Goal: Information Seeking & Learning: Find specific page/section

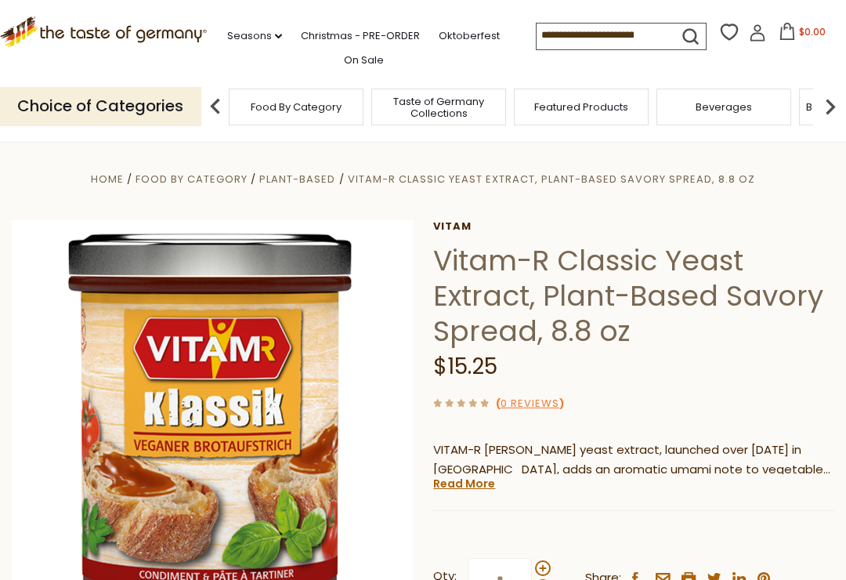
click at [534, 101] on span "Featured Products" at bounding box center [581, 107] width 94 height 12
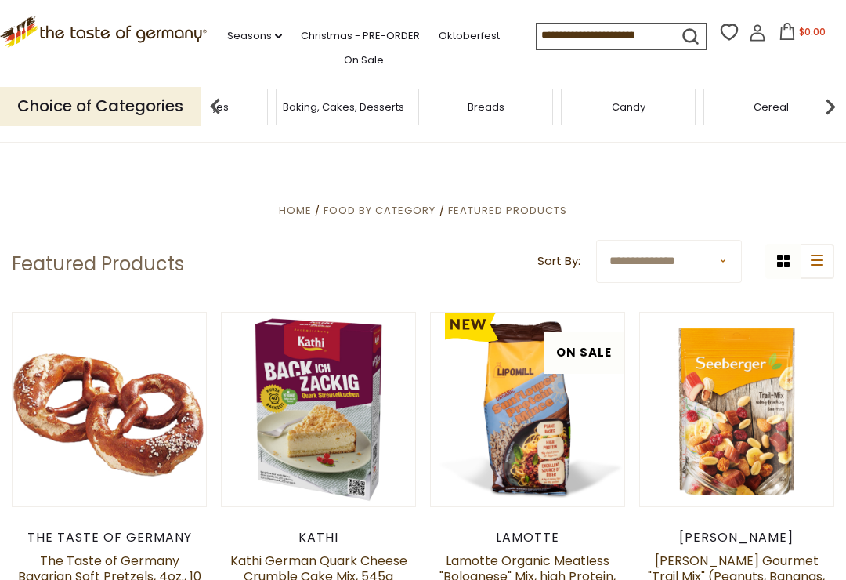
click at [404, 101] on span "Baking, Cakes, Desserts" at bounding box center [343, 107] width 121 height 12
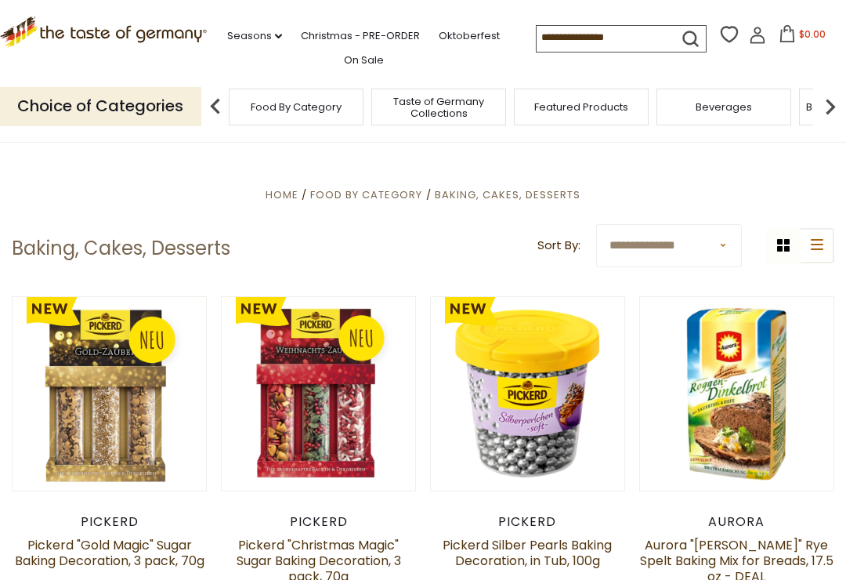
scroll to position [226, 0]
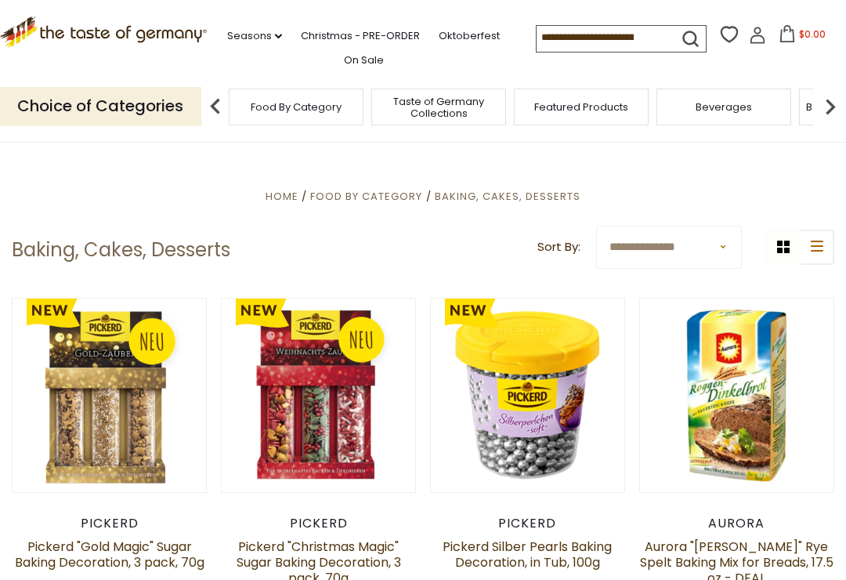
click at [836, 107] on img at bounding box center [830, 106] width 31 height 31
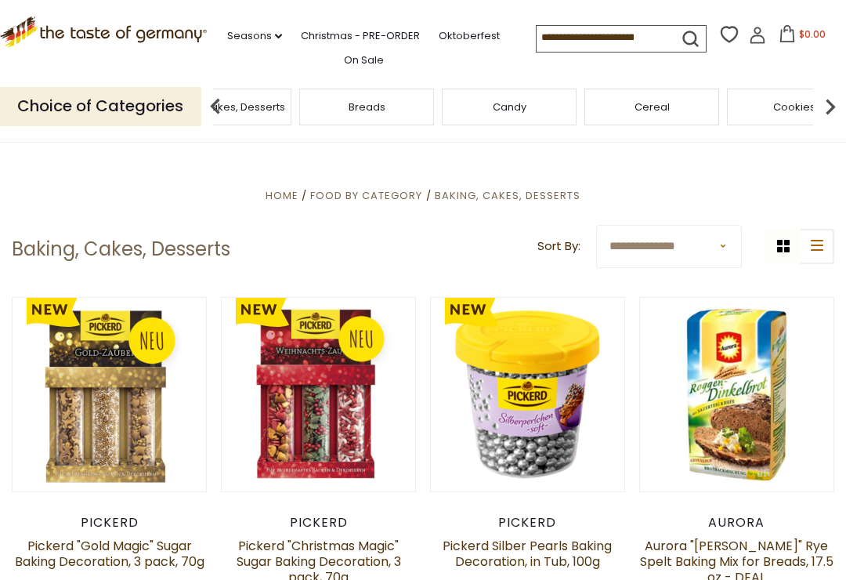
click at [493, 101] on span "Candy" at bounding box center [510, 107] width 34 height 12
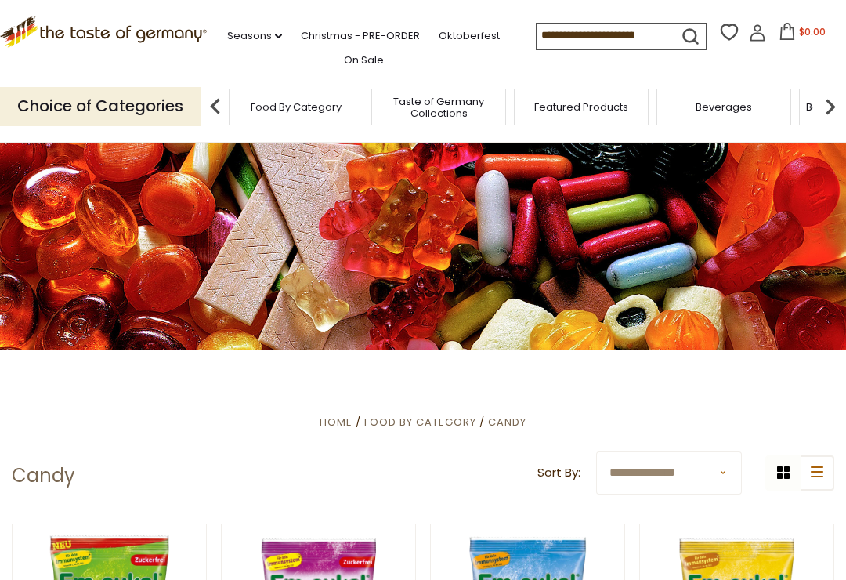
click at [815, 103] on img at bounding box center [830, 106] width 31 height 31
click at [383, 104] on div "Cereal" at bounding box center [315, 107] width 135 height 37
click at [839, 99] on img at bounding box center [830, 106] width 31 height 31
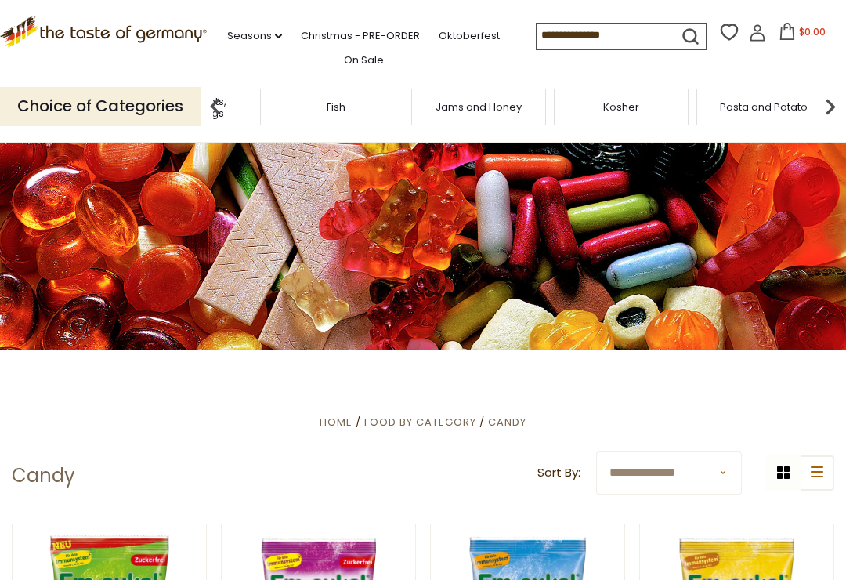
click at [403, 96] on div "Fish" at bounding box center [336, 107] width 135 height 37
click at [839, 103] on img at bounding box center [830, 106] width 31 height 31
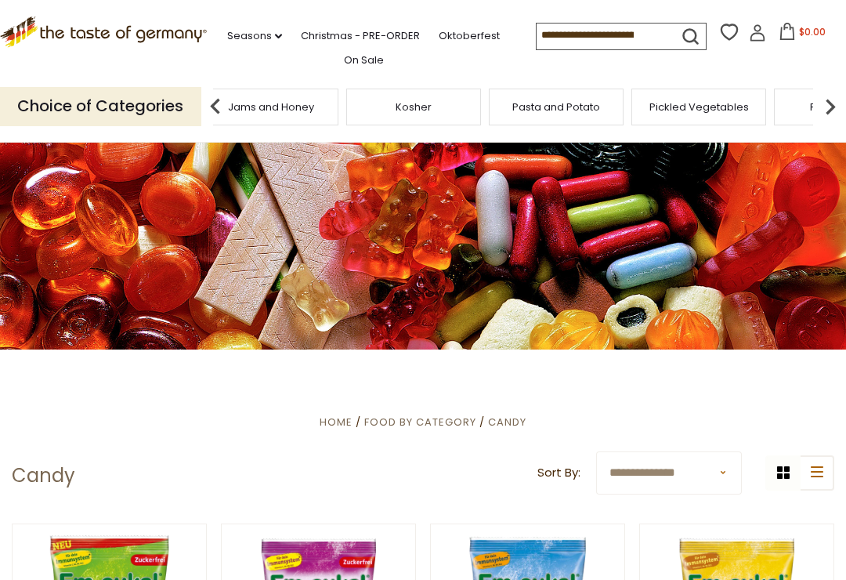
click at [823, 110] on img at bounding box center [830, 106] width 31 height 31
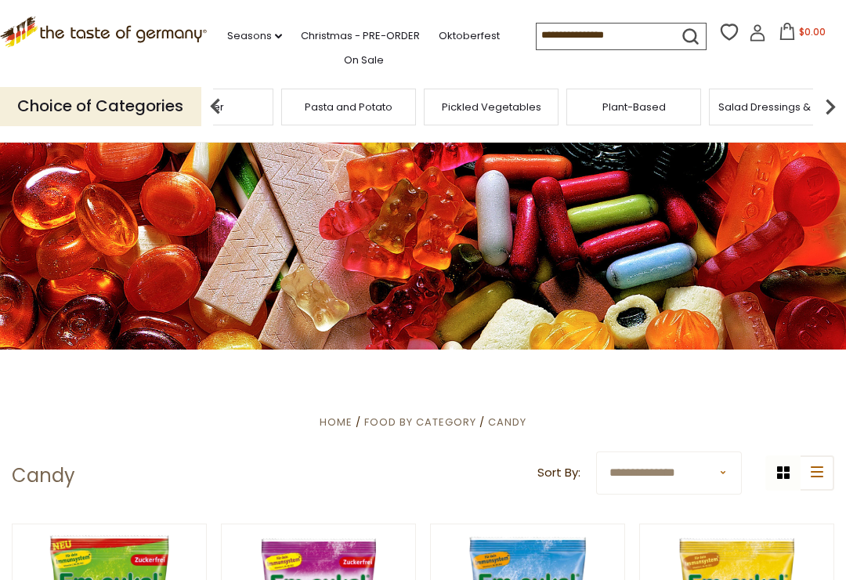
click at [825, 114] on img at bounding box center [830, 106] width 31 height 31
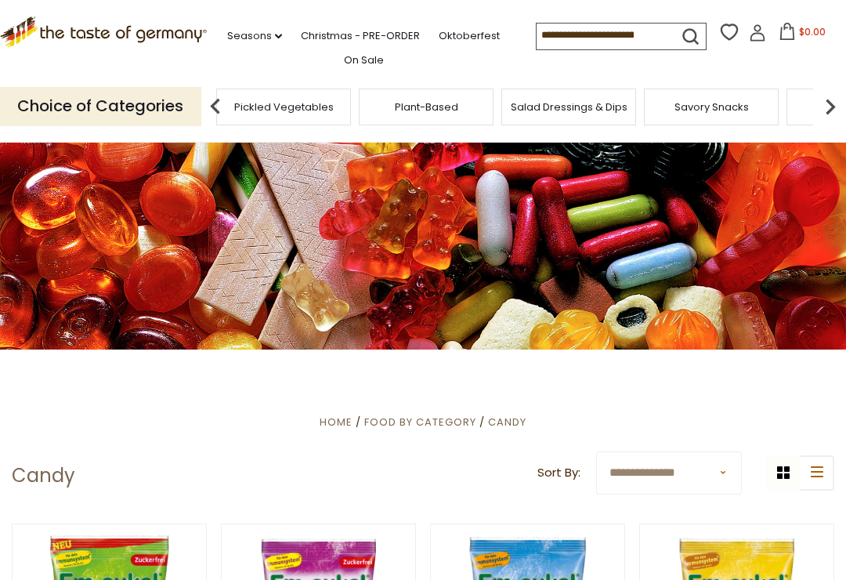
click at [820, 107] on img at bounding box center [830, 106] width 31 height 31
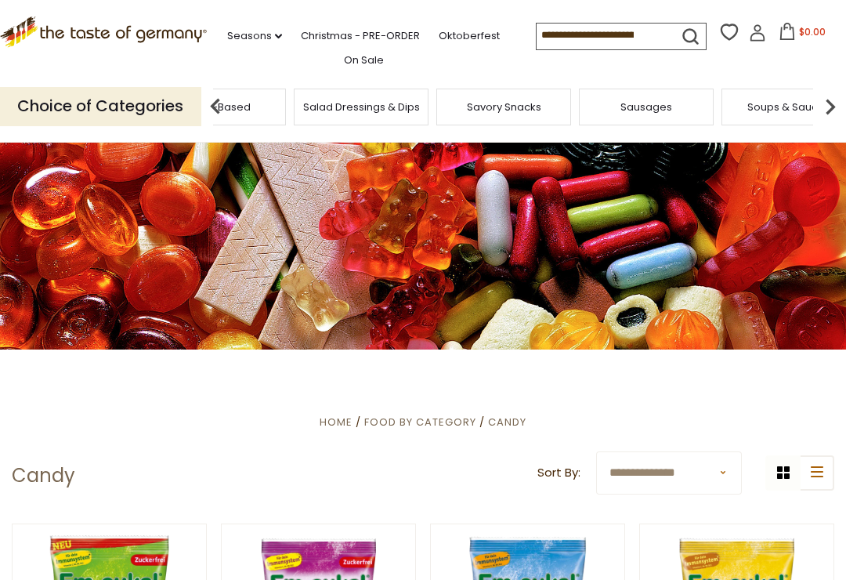
click at [124, 116] on p "Choice of Categories" at bounding box center [100, 106] width 201 height 38
click at [140, 107] on p "Choice of Categories" at bounding box center [100, 106] width 201 height 38
click at [226, 110] on img at bounding box center [215, 106] width 31 height 31
click at [231, 90] on div "Sausages" at bounding box center [245, 107] width 135 height 37
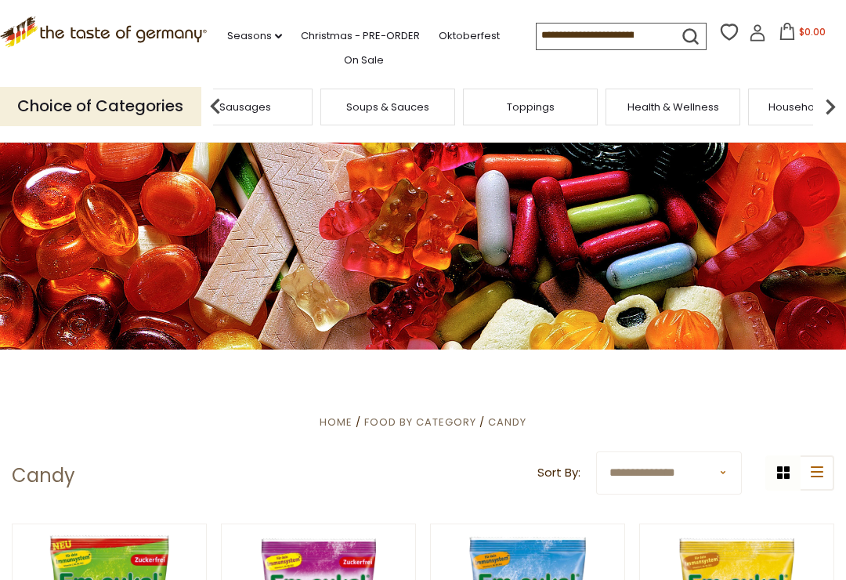
click at [216, 103] on img at bounding box center [215, 106] width 31 height 31
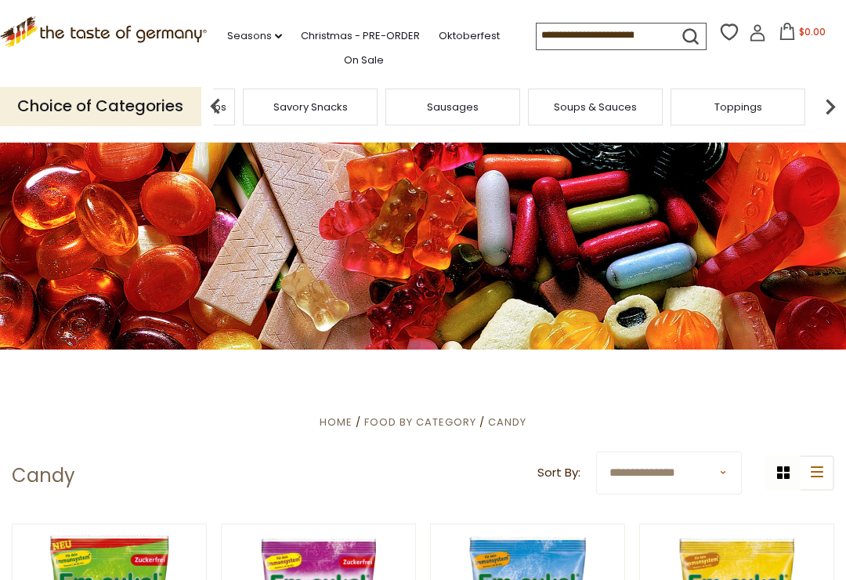
click at [224, 102] on img at bounding box center [215, 106] width 31 height 31
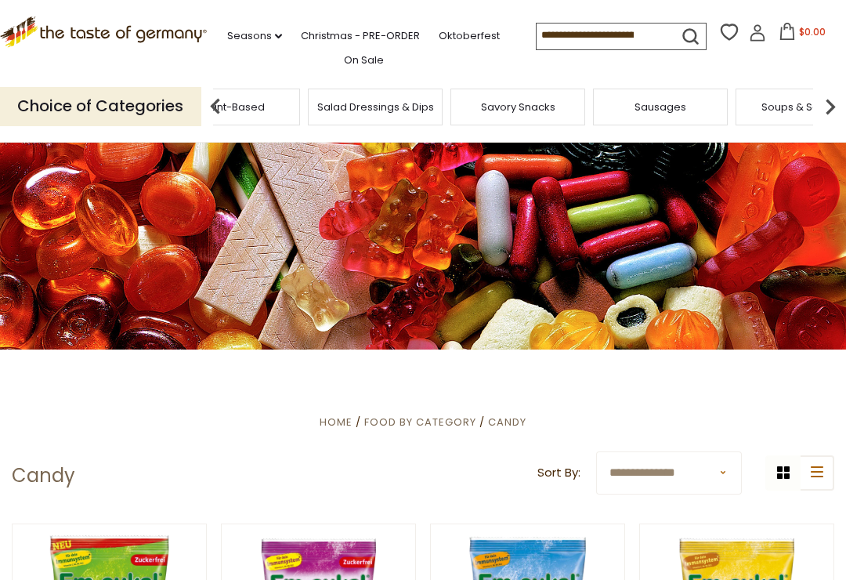
click at [225, 102] on img at bounding box center [215, 106] width 31 height 31
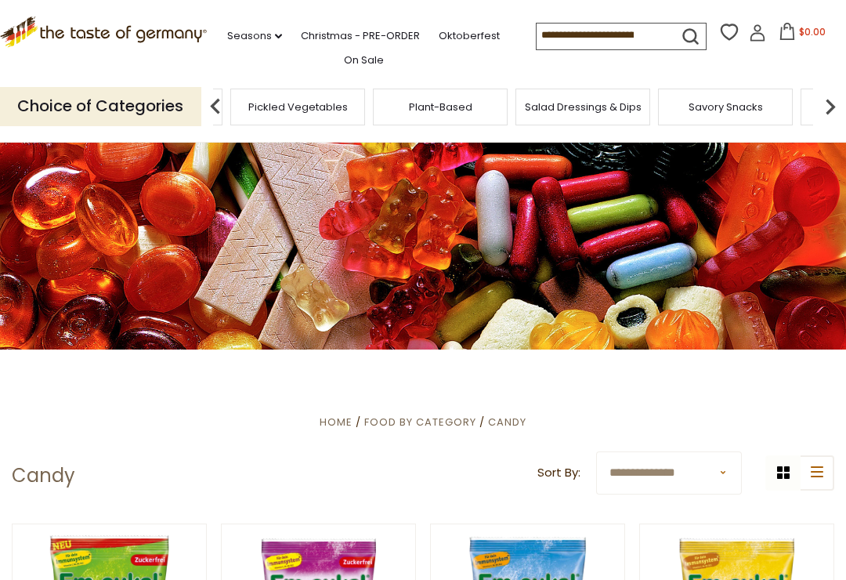
click at [226, 107] on img at bounding box center [215, 106] width 31 height 31
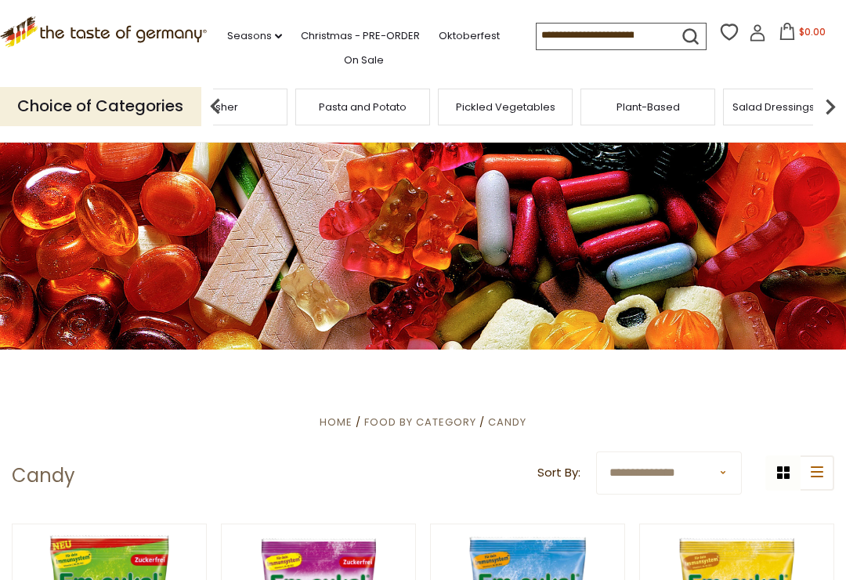
click at [219, 110] on img at bounding box center [215, 106] width 31 height 31
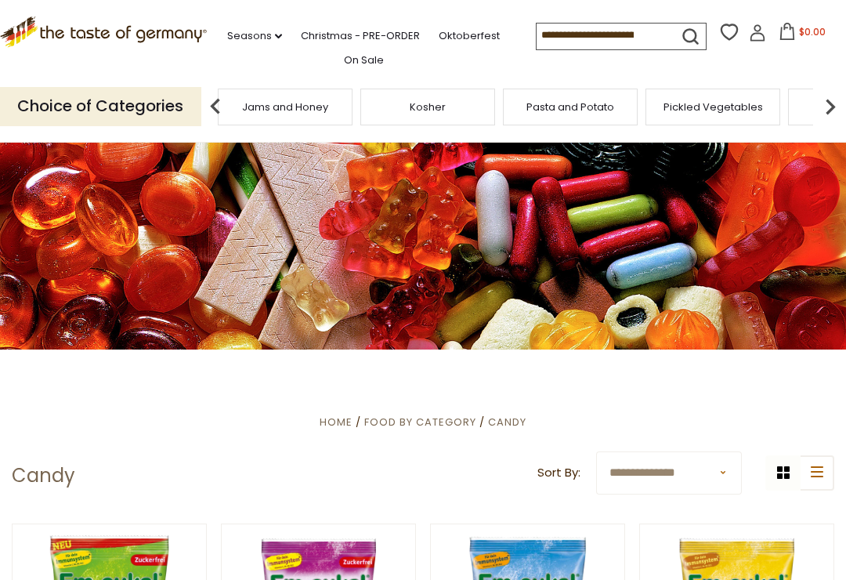
click at [221, 96] on img at bounding box center [215, 106] width 31 height 31
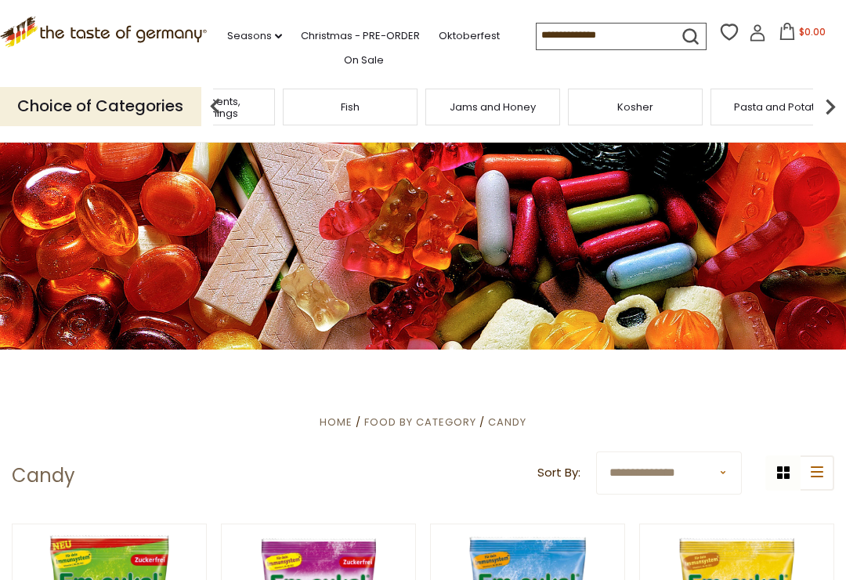
click at [219, 109] on img at bounding box center [215, 106] width 31 height 31
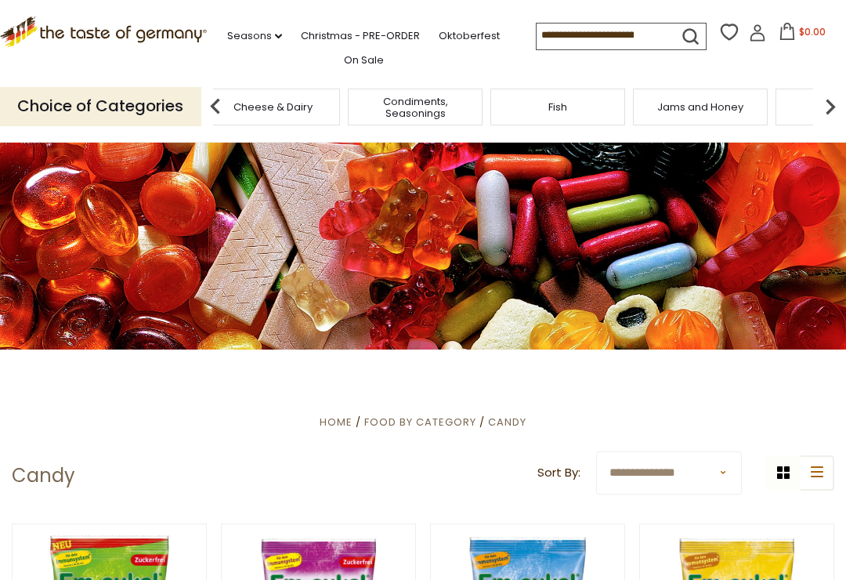
click at [220, 114] on img at bounding box center [215, 106] width 31 height 31
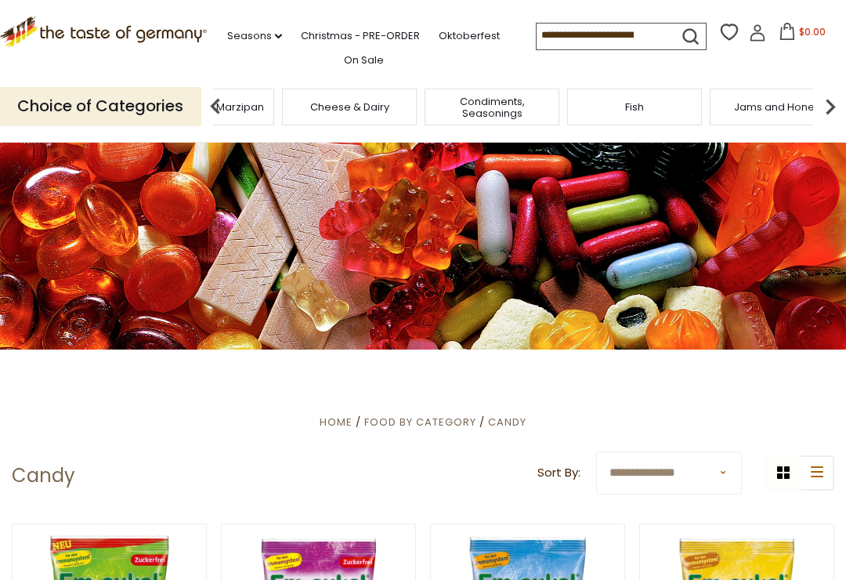
click at [118, 107] on span "Coffee, Cocoa & Tea" at bounding box center [64, 107] width 107 height 12
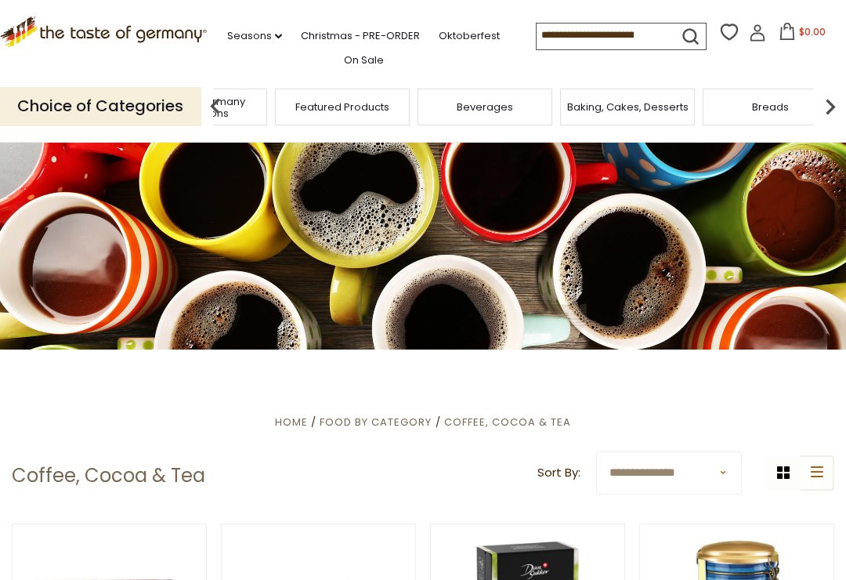
click at [262, 96] on span "Taste of Germany Collections" at bounding box center [199, 107] width 125 height 23
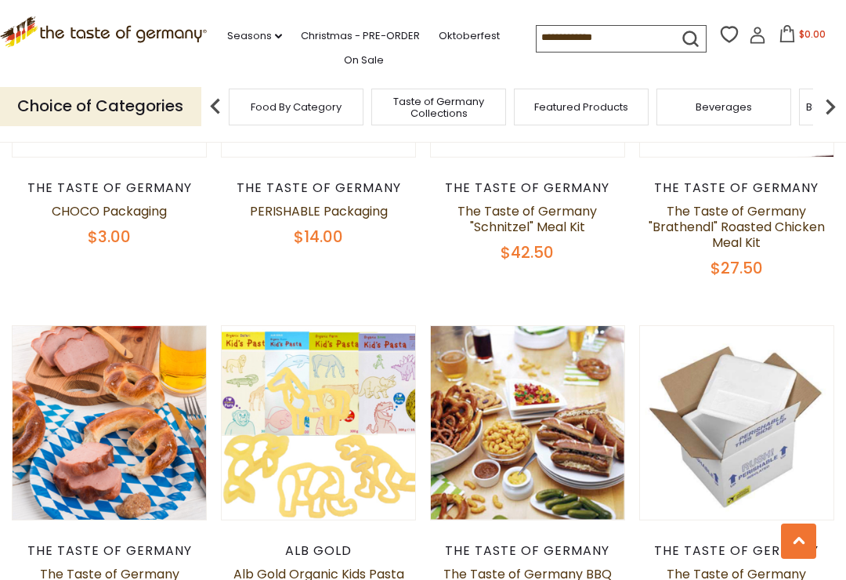
scroll to position [710, 0]
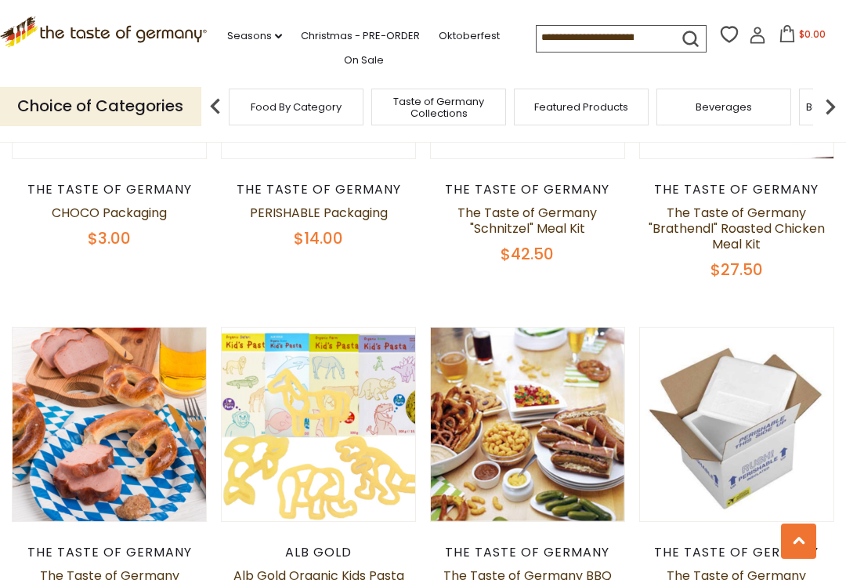
click at [439, 45] on link "Oktoberfest" at bounding box center [469, 35] width 61 height 17
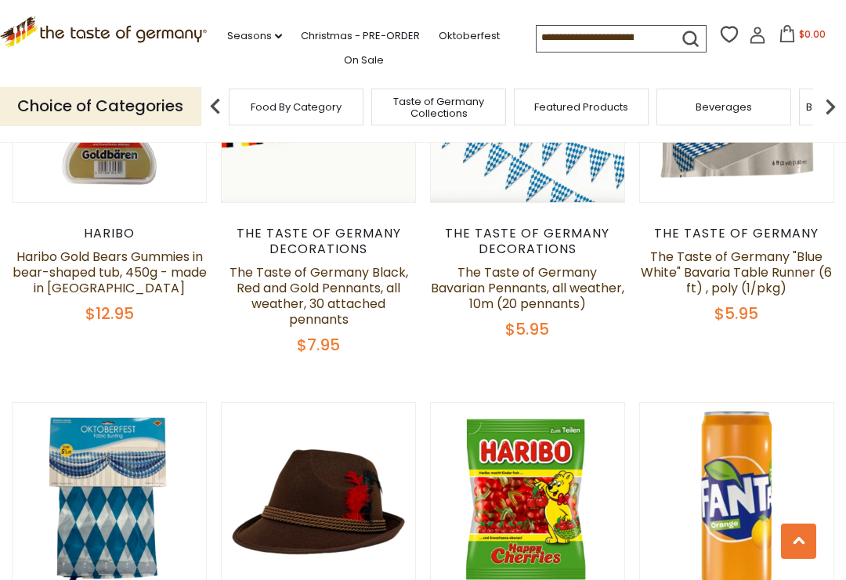
scroll to position [1619, 0]
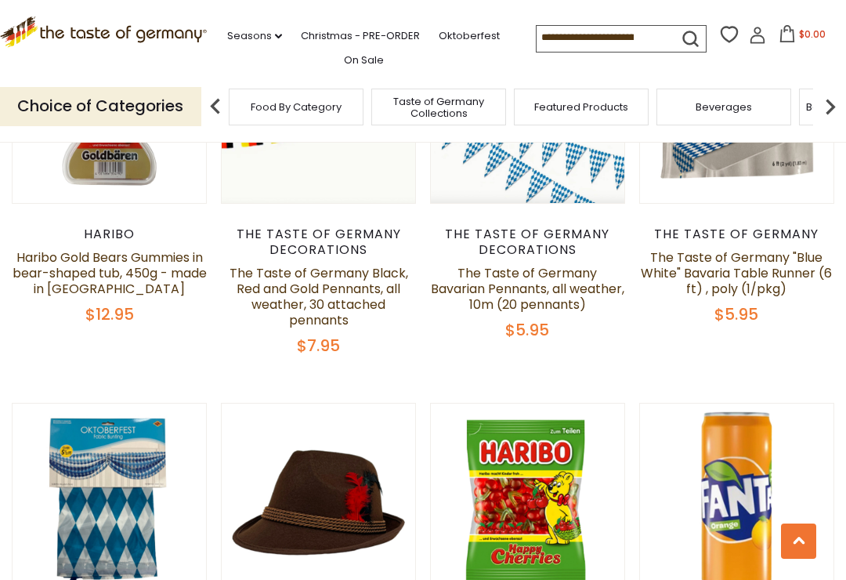
click at [589, 33] on input at bounding box center [602, 37] width 132 height 22
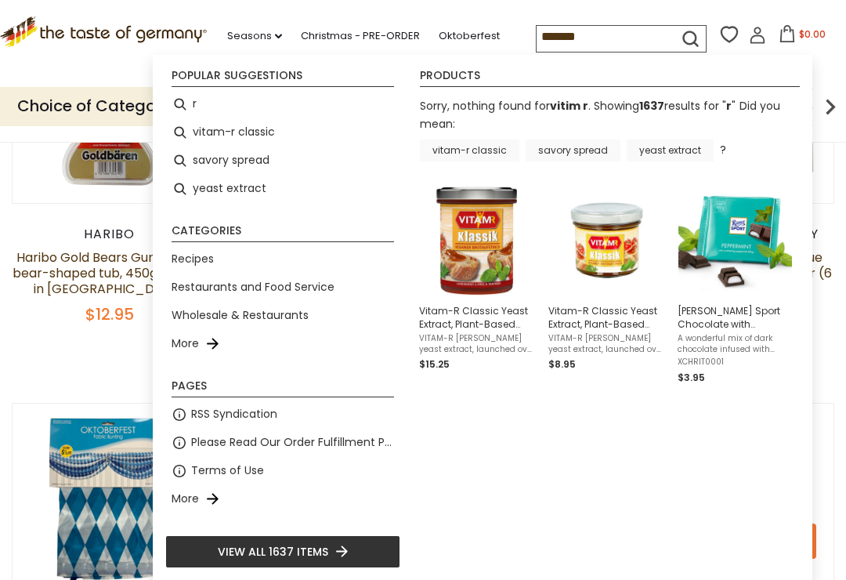
type input "*"
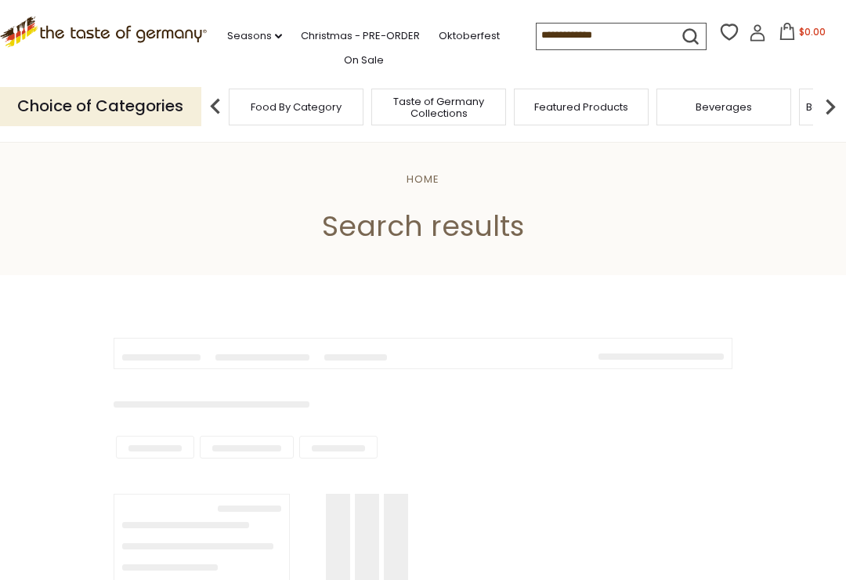
type input "*"
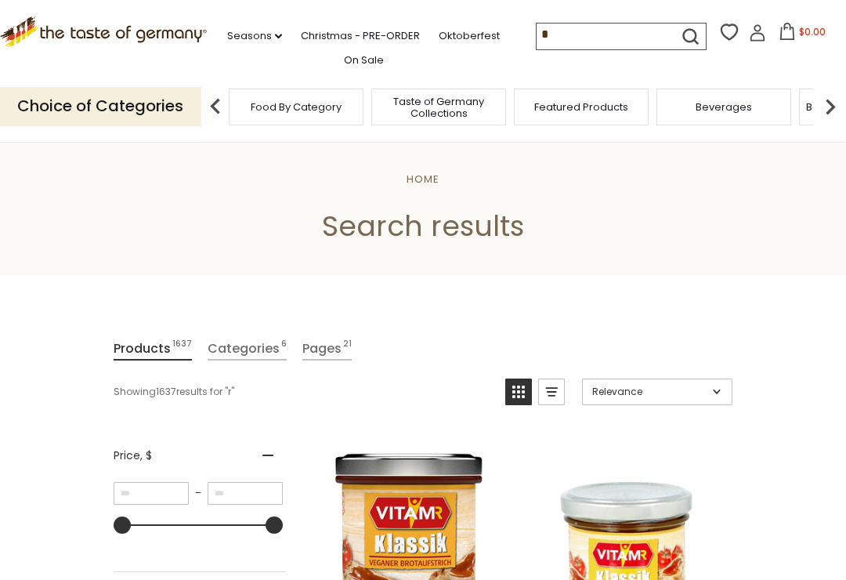
click at [549, 32] on input "*" at bounding box center [602, 34] width 132 height 22
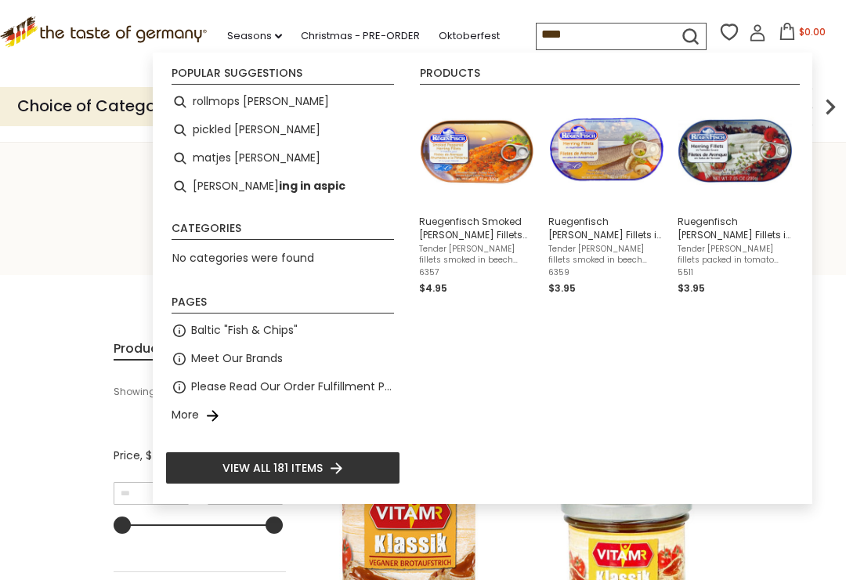
click at [244, 162] on li "matjes herring" at bounding box center [282, 158] width 235 height 28
type input "**********"
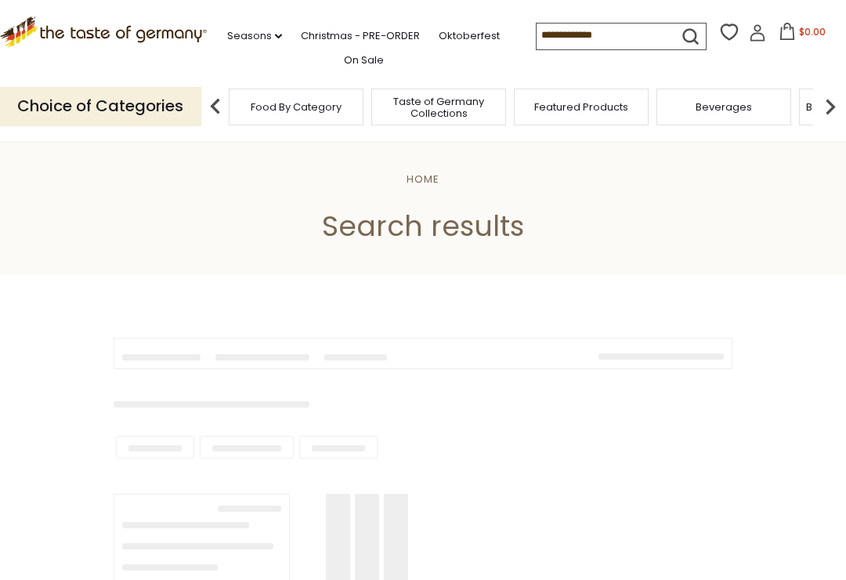
type input "**********"
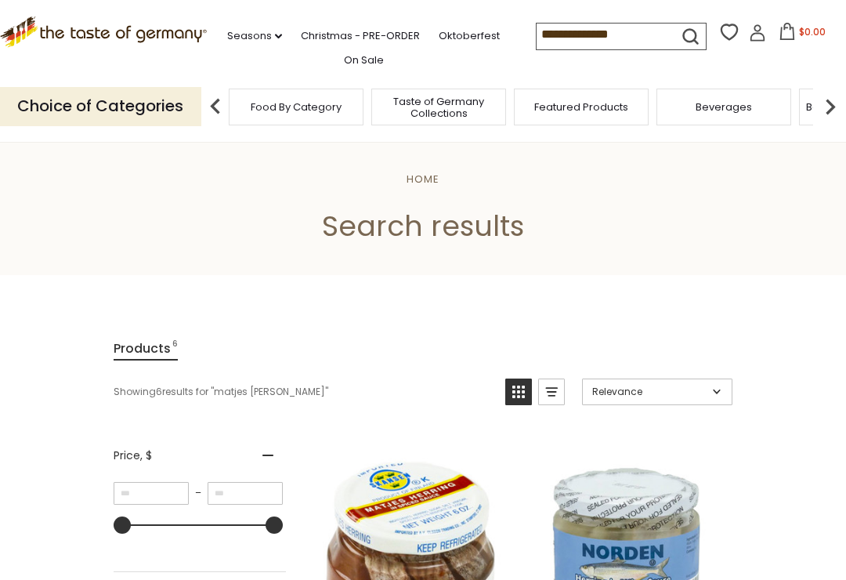
click at [314, 21] on li "Christmas - PRE-ORDER" at bounding box center [368, 32] width 135 height 23
click at [323, 38] on link "Christmas - PRE-ORDER" at bounding box center [360, 35] width 119 height 17
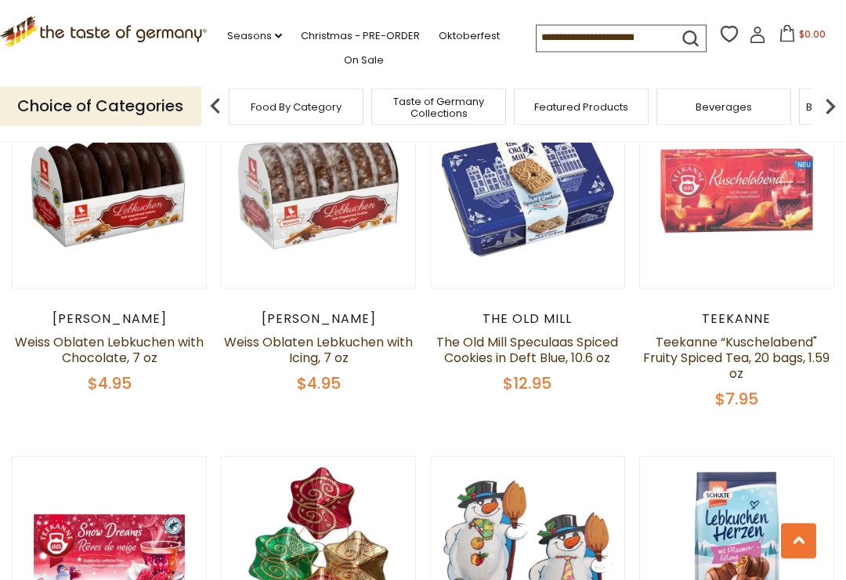
scroll to position [1516, 0]
